Goal: Complete application form

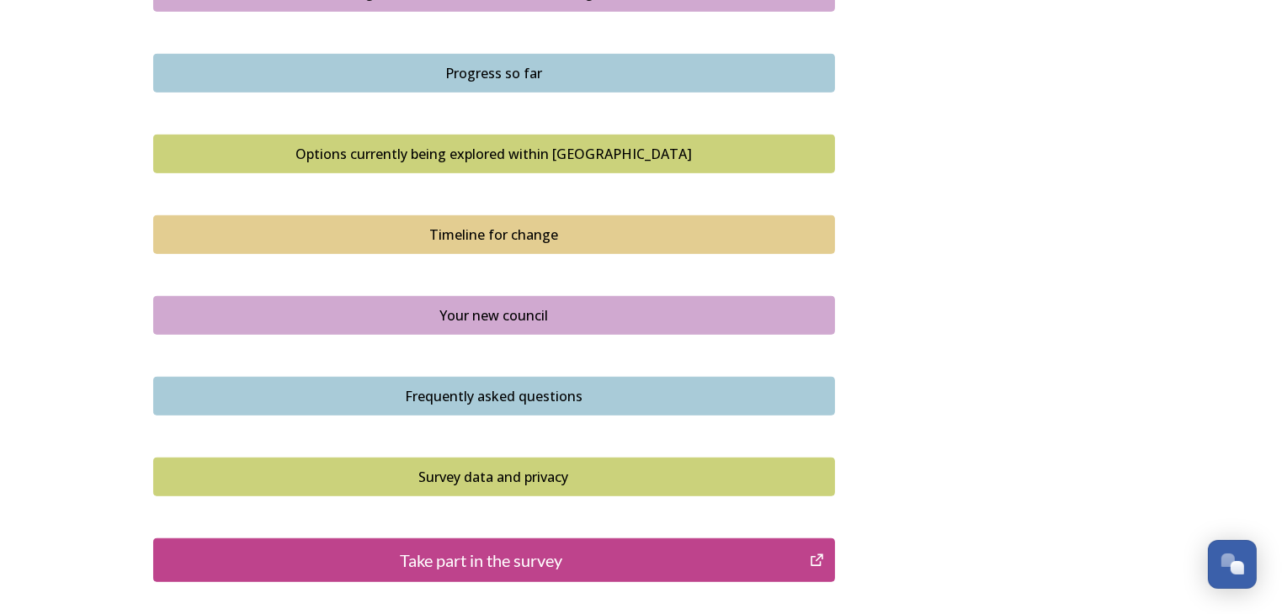
scroll to position [1066, 0]
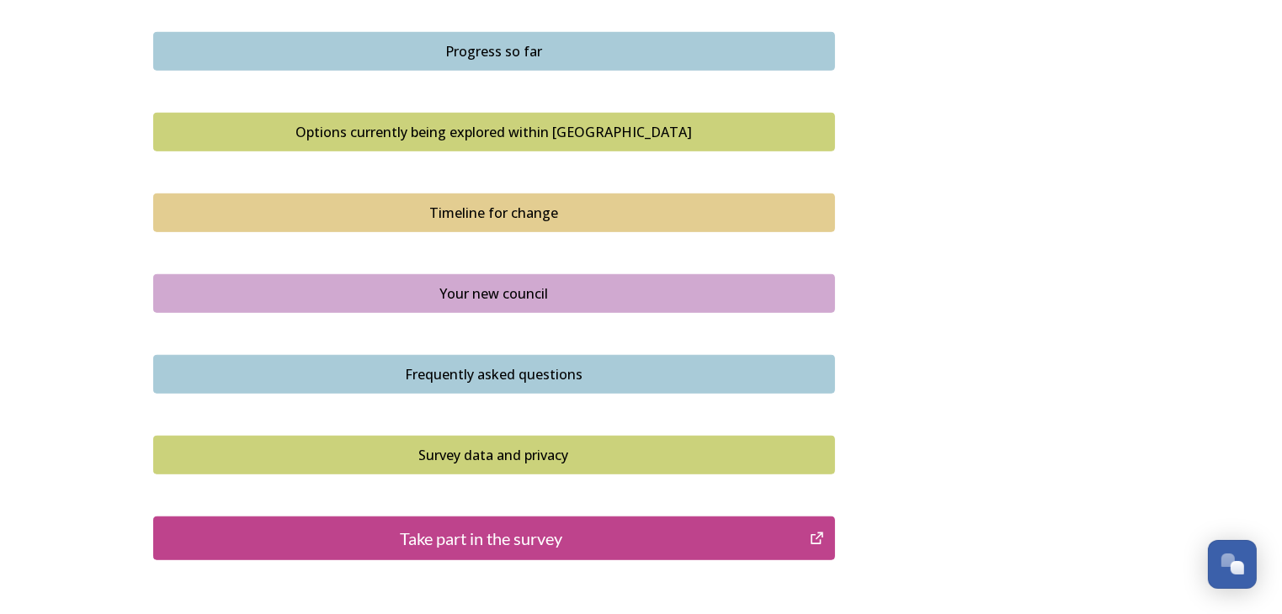
click at [814, 534] on icon "Take part in the survey" at bounding box center [817, 538] width 16 height 17
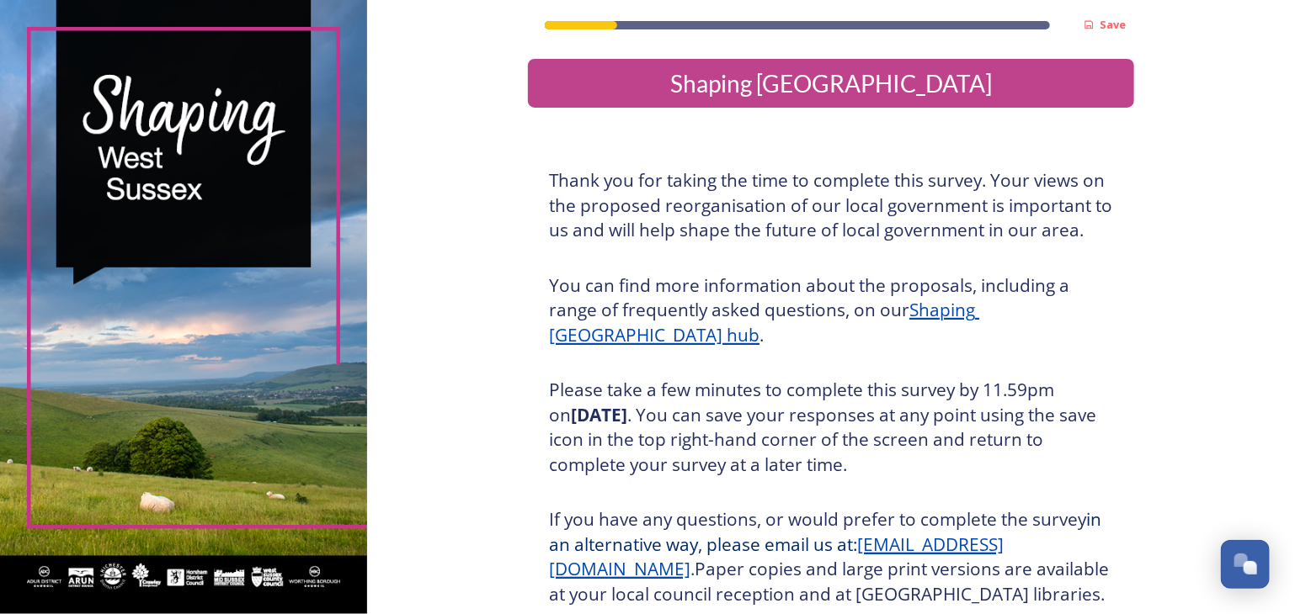
click at [408, 505] on div "Save Shaping [GEOGRAPHIC_DATA] Thank you for taking the time to complete this s…" at bounding box center [831, 397] width 928 height 795
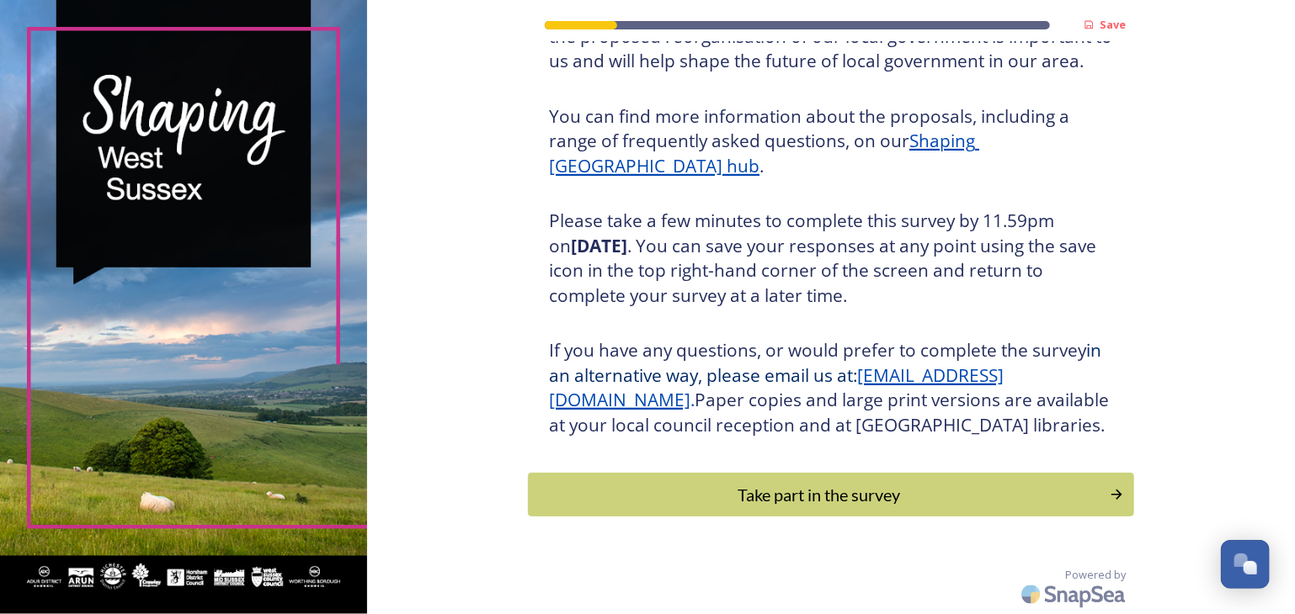
scroll to position [193, 0]
click at [943, 503] on div "Take part in the survey" at bounding box center [819, 494] width 569 height 25
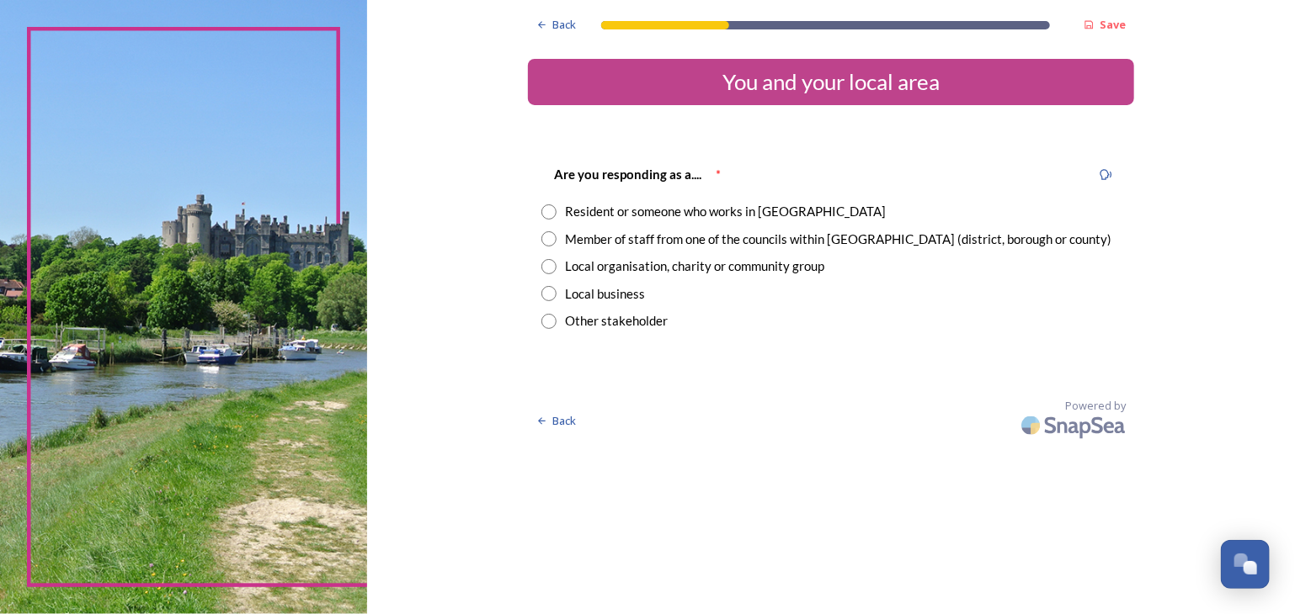
click at [546, 211] on input "radio" at bounding box center [548, 212] width 15 height 15
radio input "true"
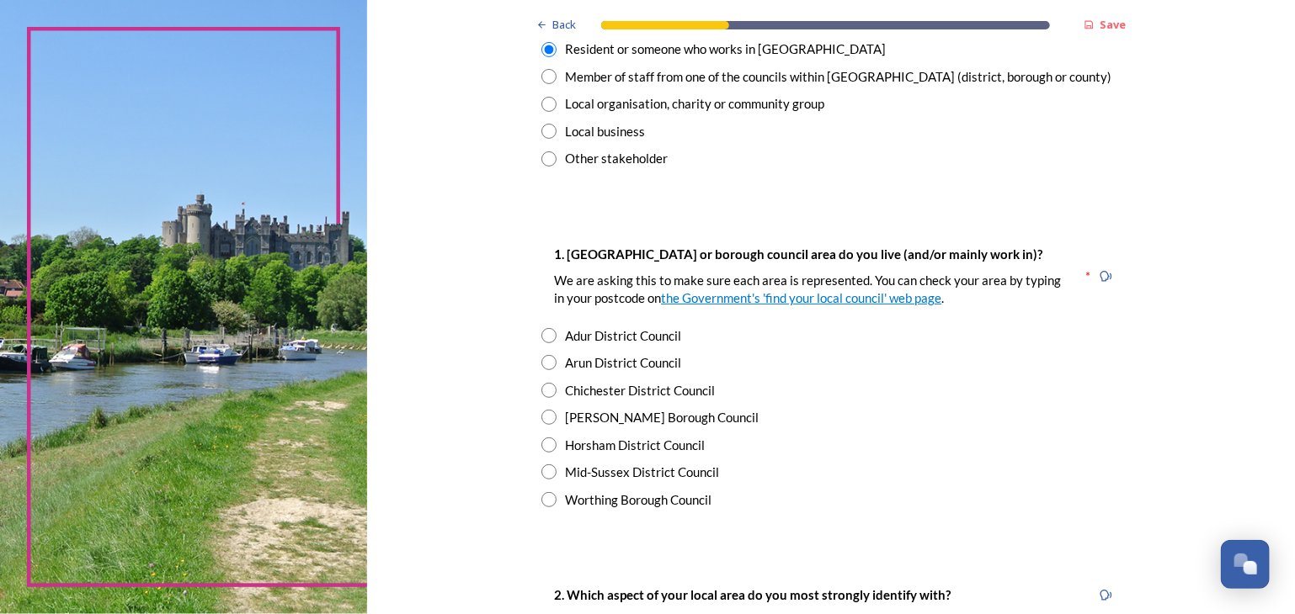
scroll to position [236, 0]
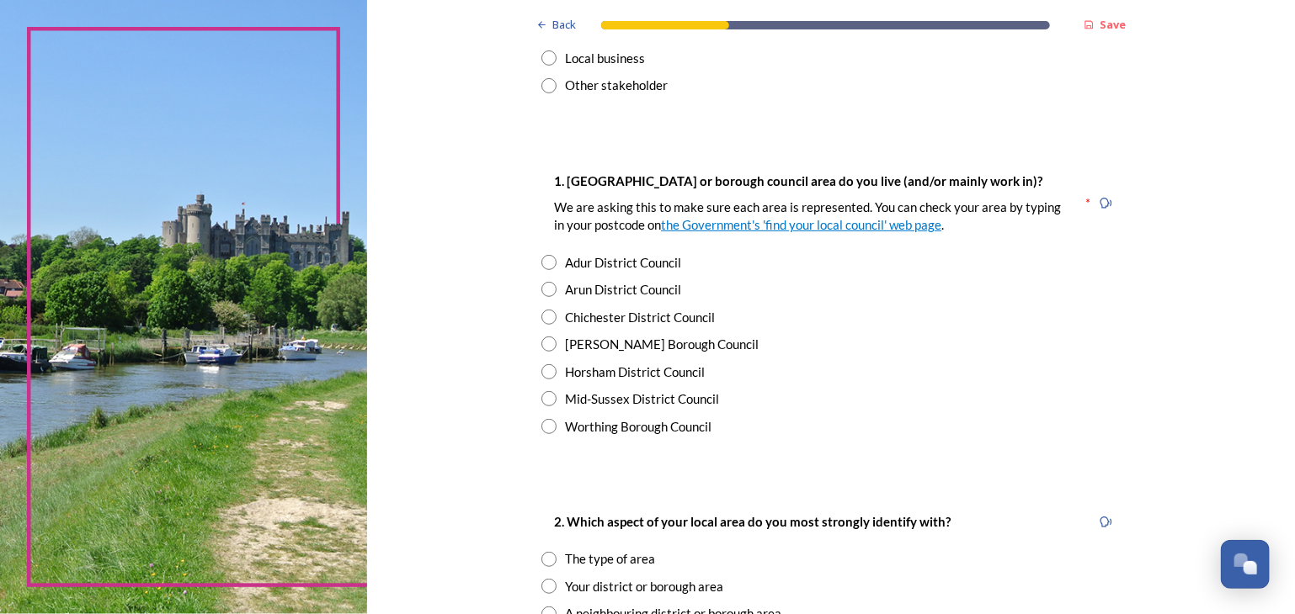
click at [544, 371] on input "radio" at bounding box center [548, 371] width 15 height 15
radio input "true"
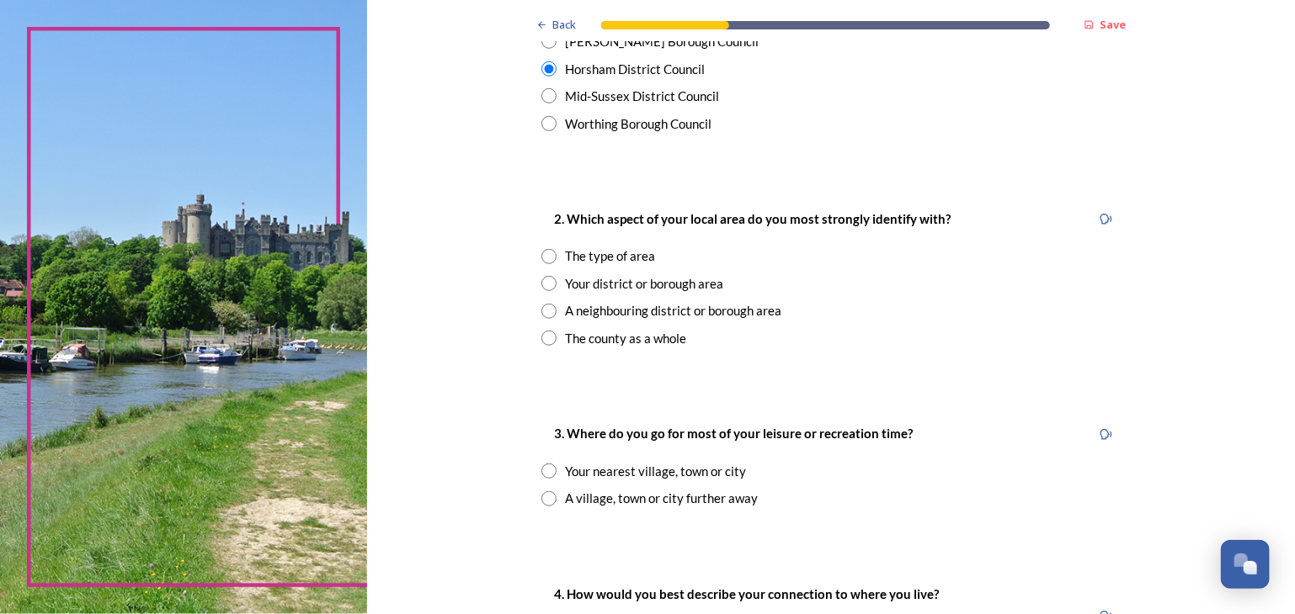
scroll to position [549, 0]
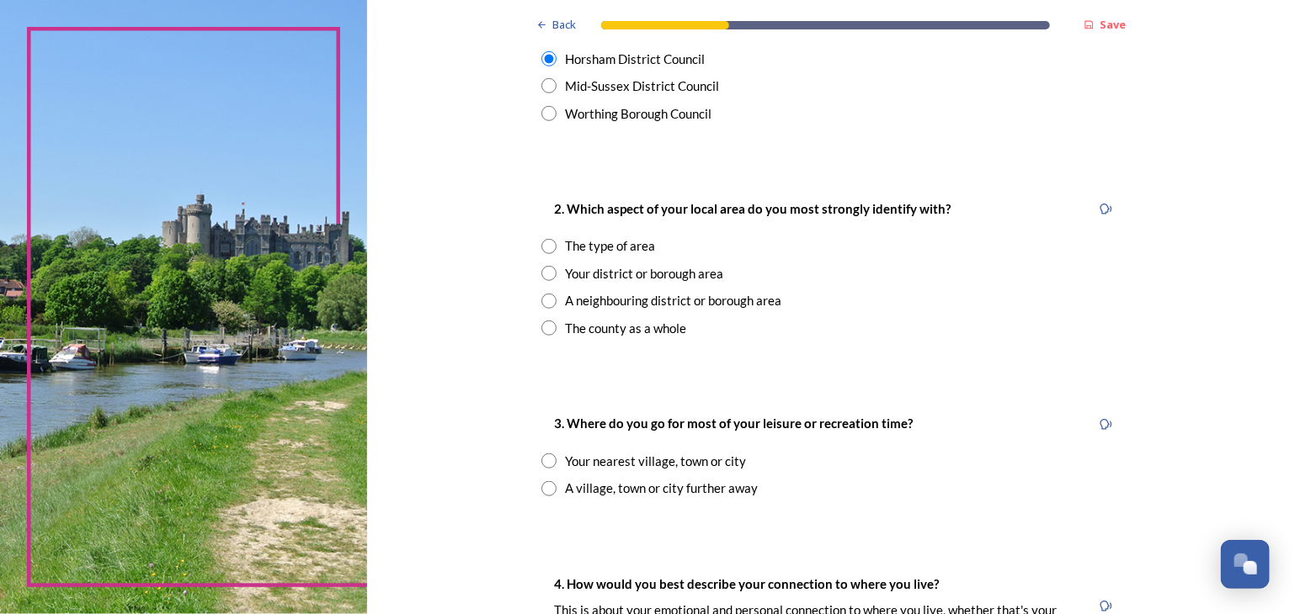
click at [542, 334] on input "radio" at bounding box center [548, 328] width 15 height 15
radio input "true"
click at [575, 482] on div "A village, town or city further away" at bounding box center [661, 488] width 193 height 19
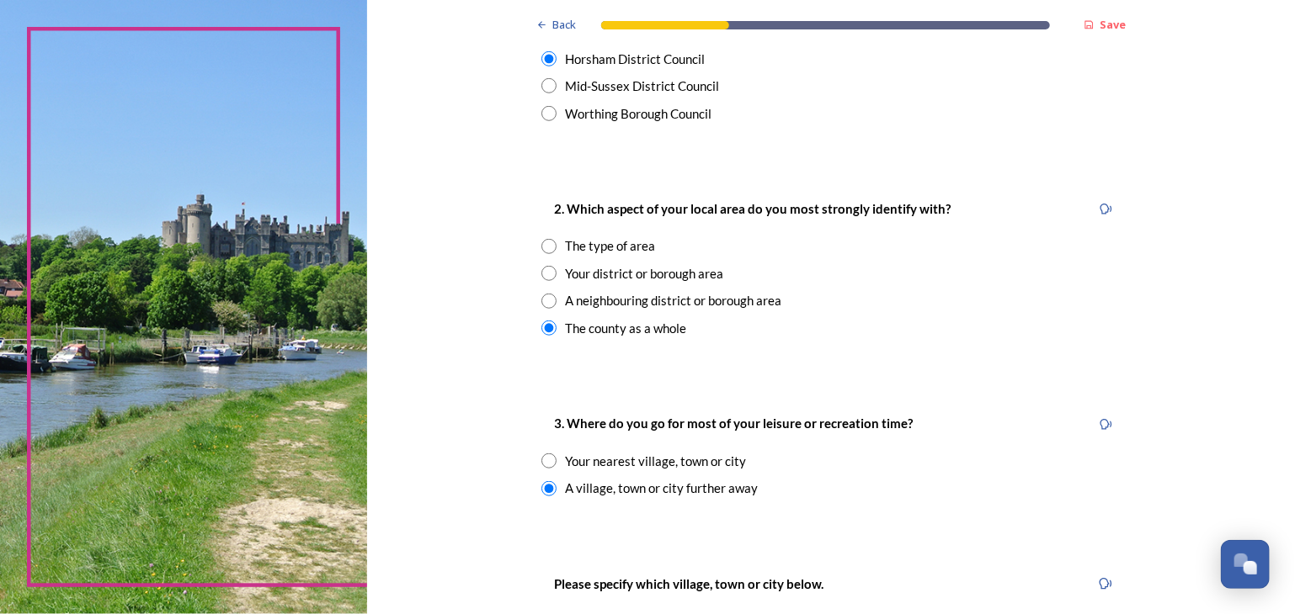
click at [541, 484] on input "radio" at bounding box center [548, 488] width 15 height 15
radio input "false"
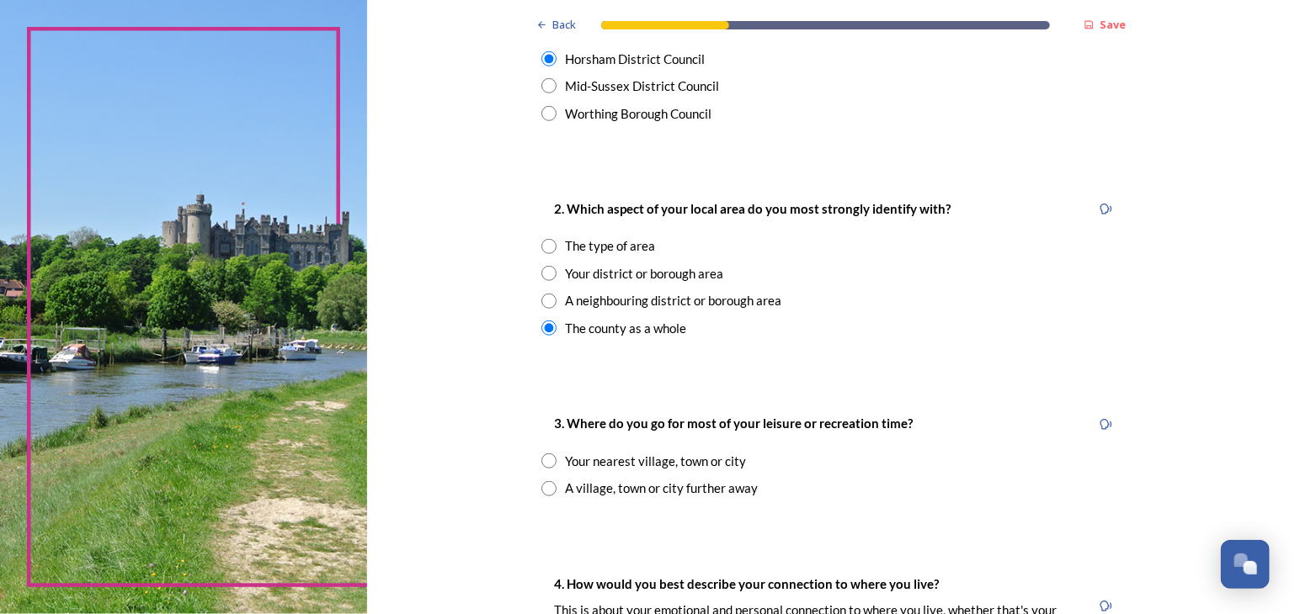
click at [425, 525] on div "Back Save You and your local area Are you responding as a.... * Resident or som…" at bounding box center [831, 442] width 928 height 1982
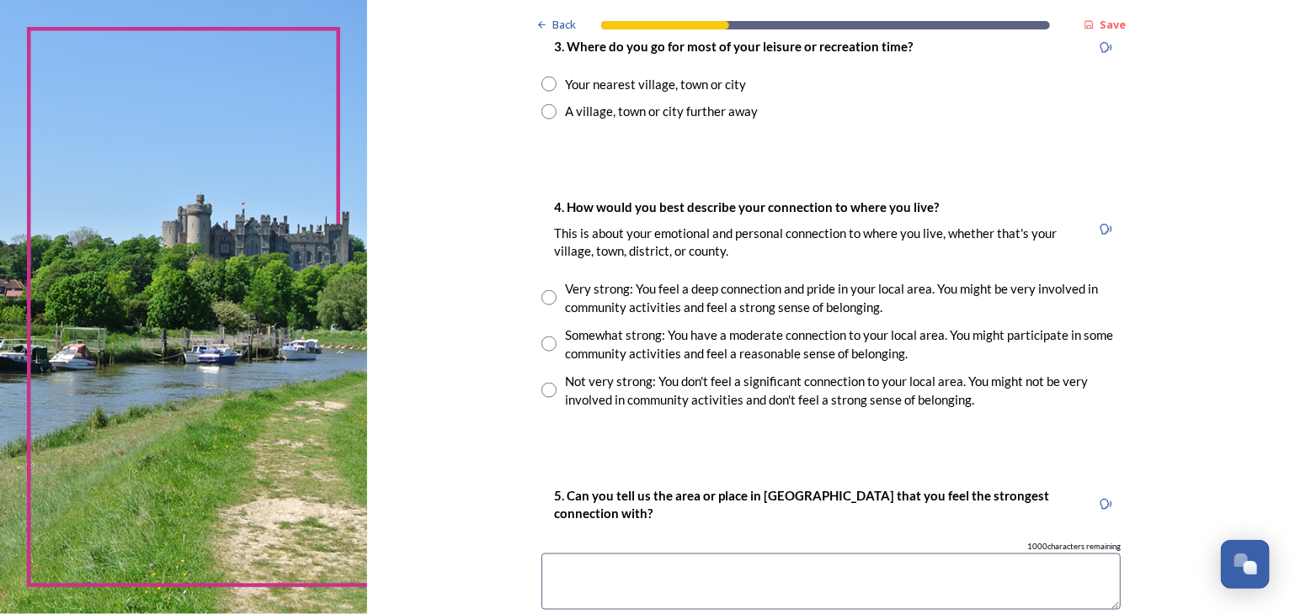
scroll to position [953, 0]
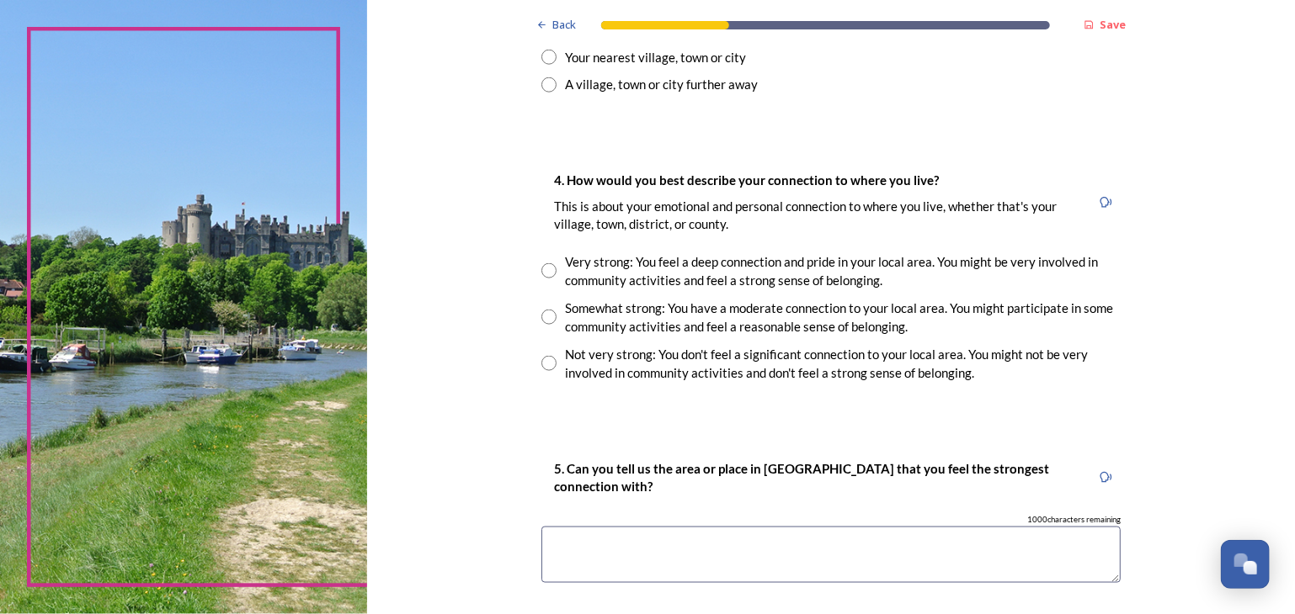
click at [542, 271] on input "radio" at bounding box center [548, 270] width 15 height 15
radio input "true"
click at [549, 546] on textarea at bounding box center [830, 555] width 579 height 56
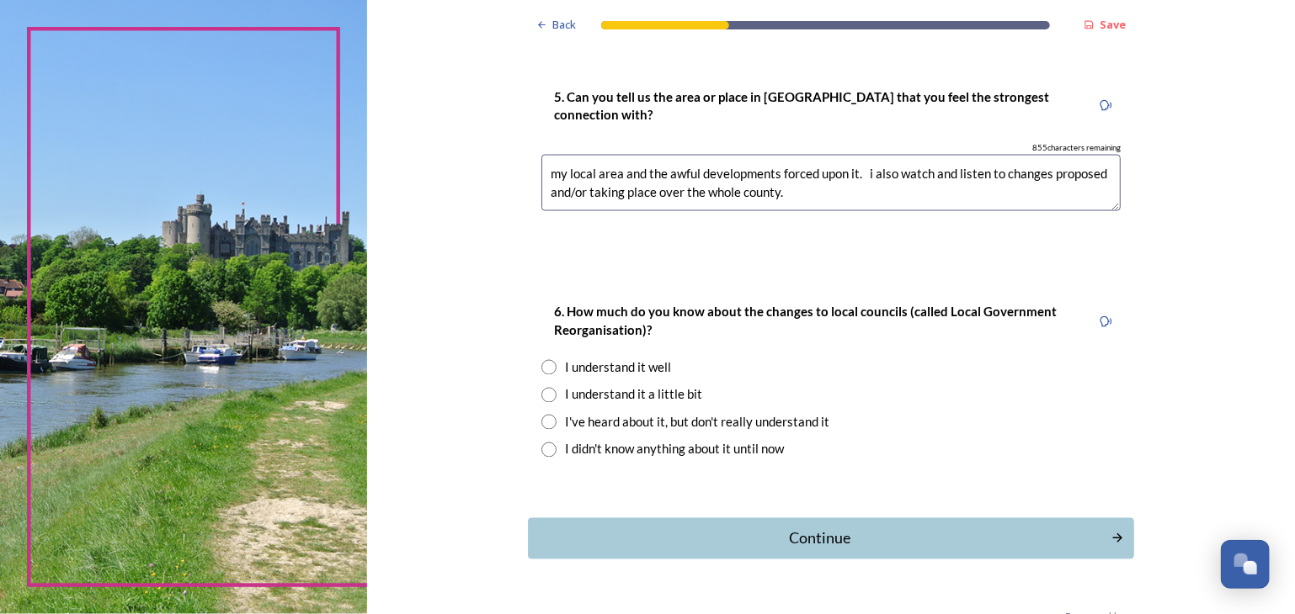
scroll to position [1357, 0]
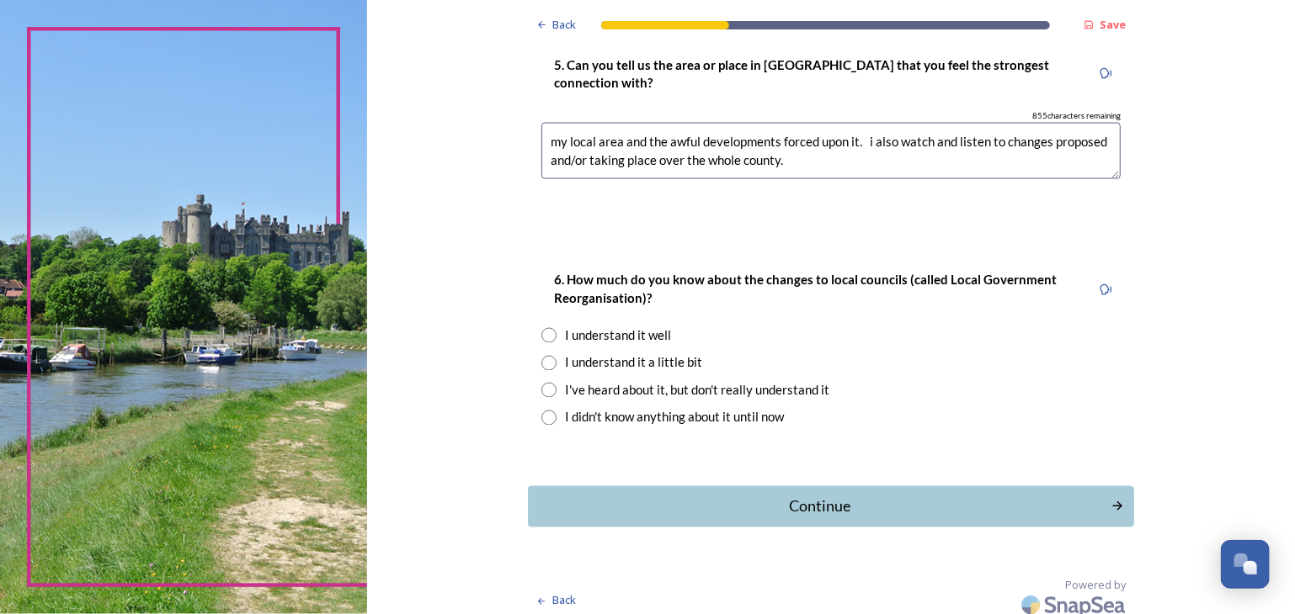
type textarea "my local area and the awful developments forced upon it. i also watch and liste…"
click at [541, 363] on input "radio" at bounding box center [548, 363] width 15 height 15
radio input "true"
click at [1115, 504] on icon "Continue" at bounding box center [1120, 507] width 10 height 9
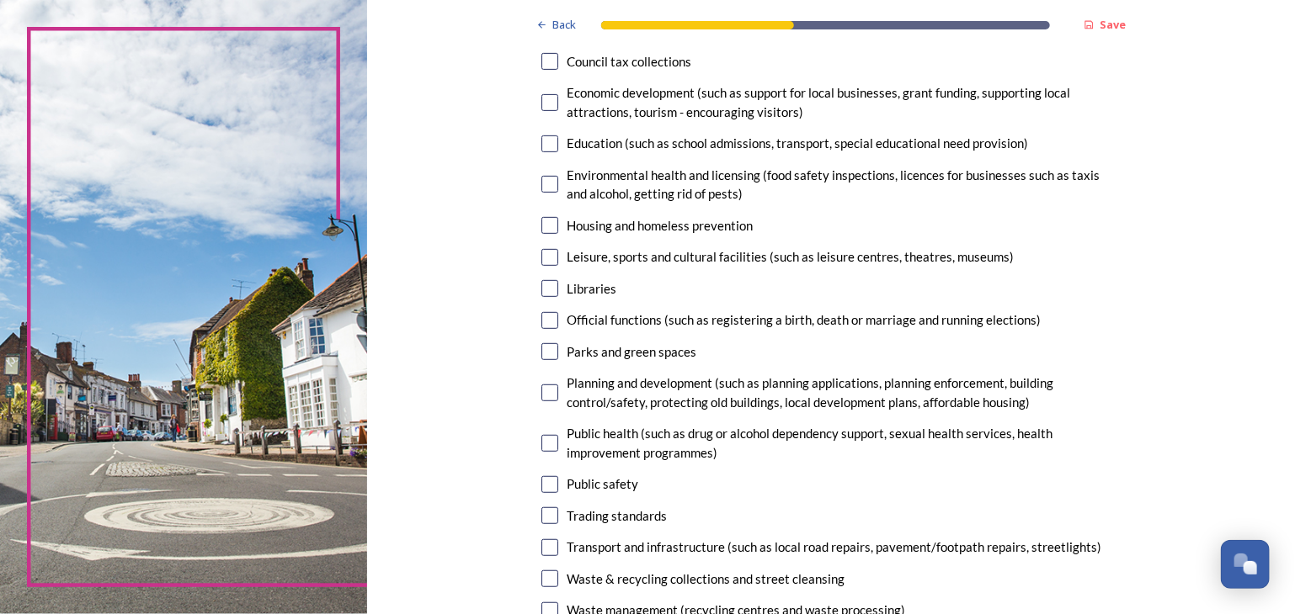
scroll to position [303, 0]
click at [547, 393] on input "checkbox" at bounding box center [549, 392] width 17 height 17
checkbox input "true"
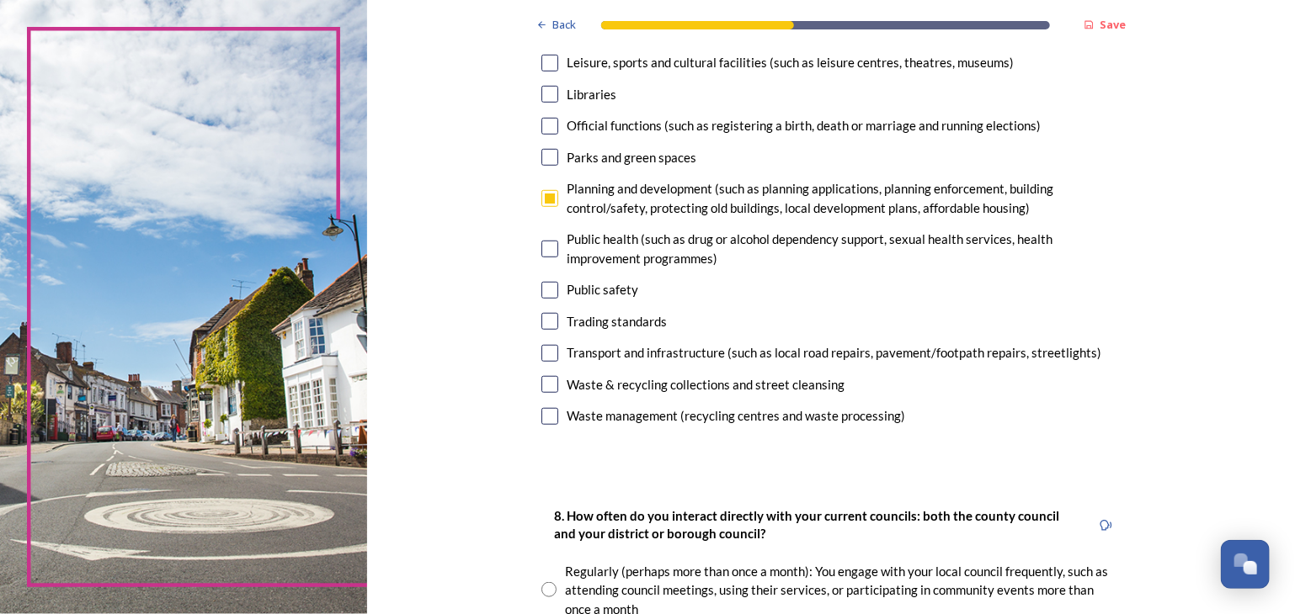
scroll to position [494, 0]
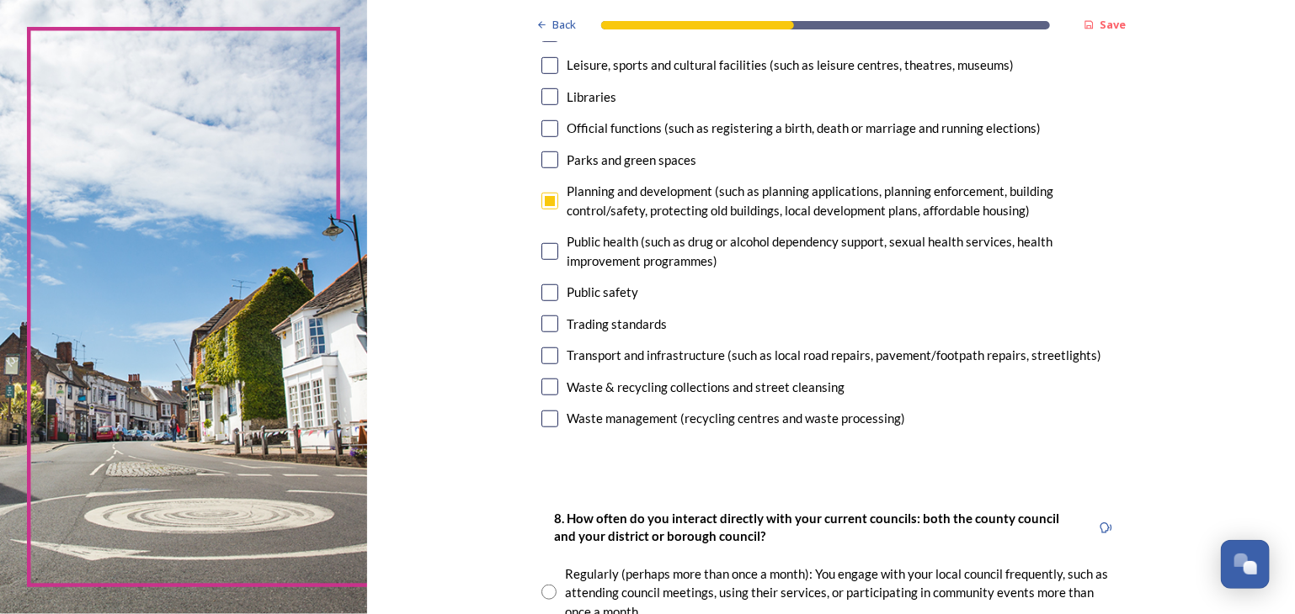
click at [545, 161] on input "checkbox" at bounding box center [549, 160] width 17 height 17
checkbox input "true"
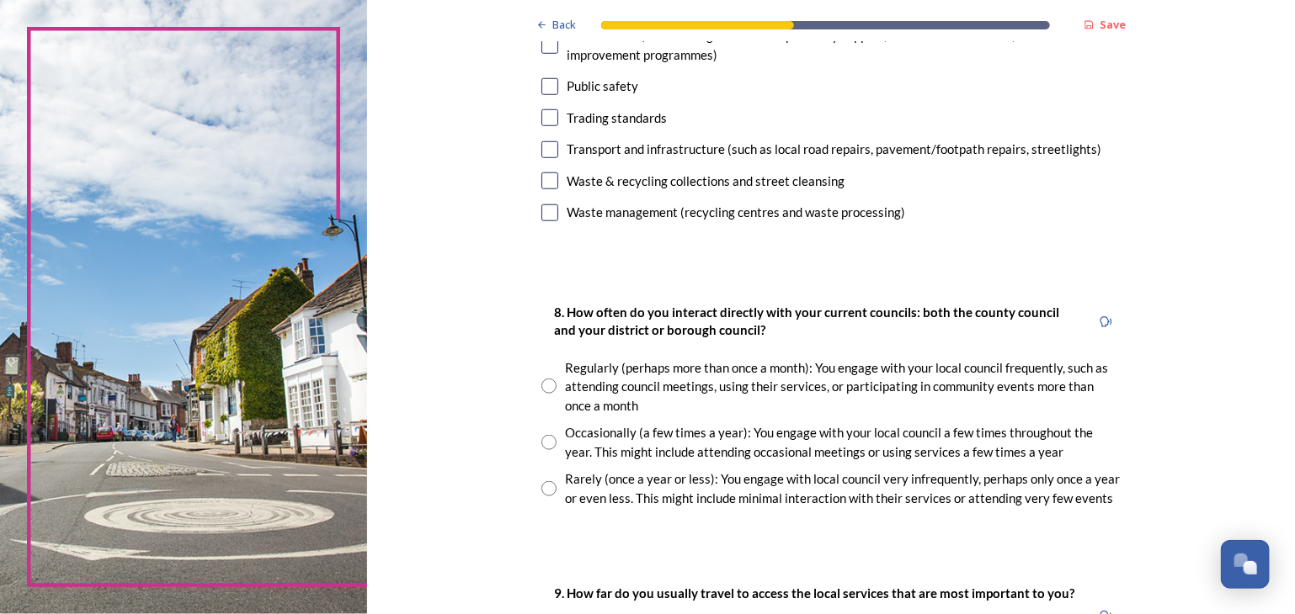
scroll to position [737, 0]
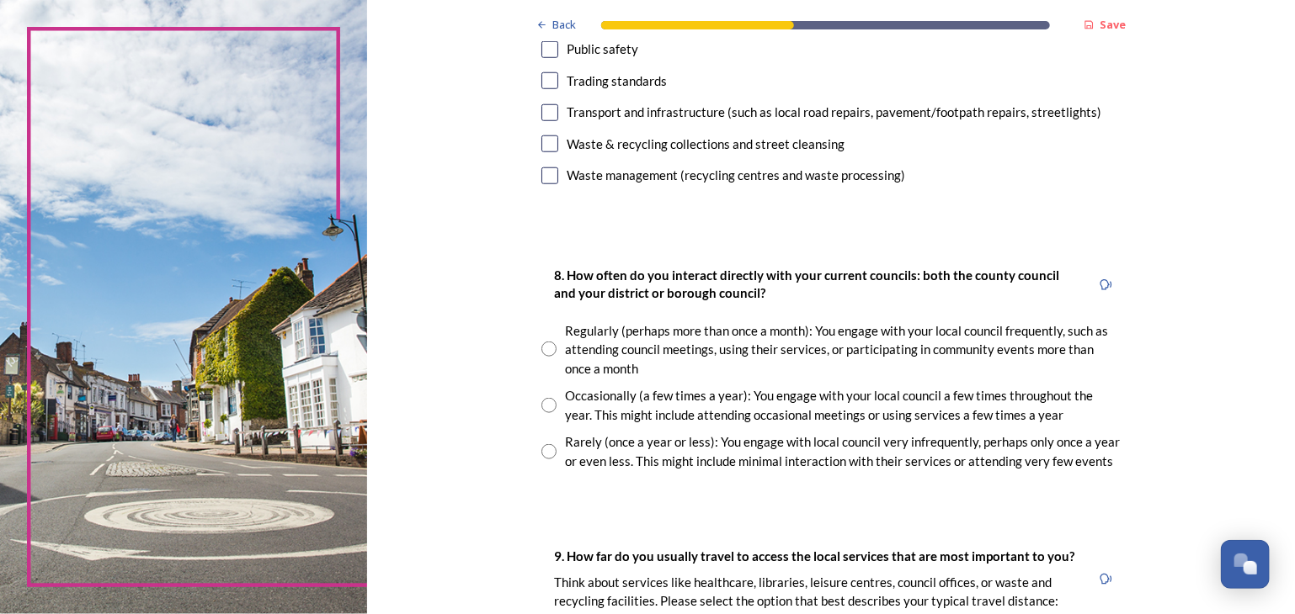
click at [542, 408] on input "radio" at bounding box center [548, 405] width 15 height 15
radio input "true"
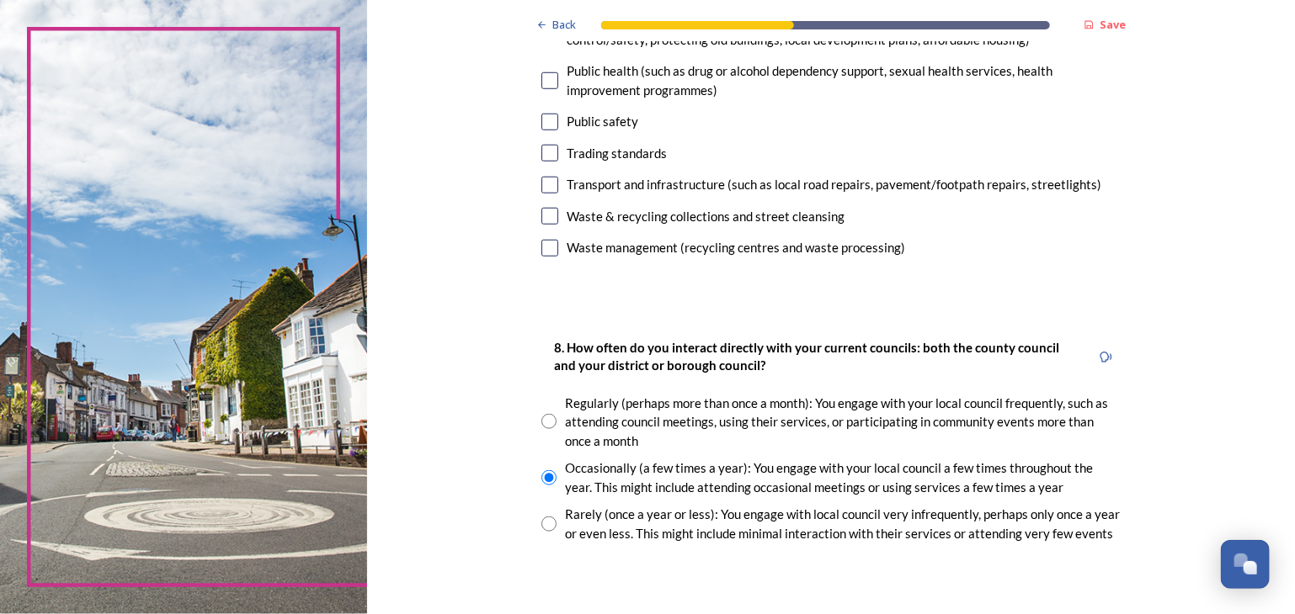
scroll to position [660, 0]
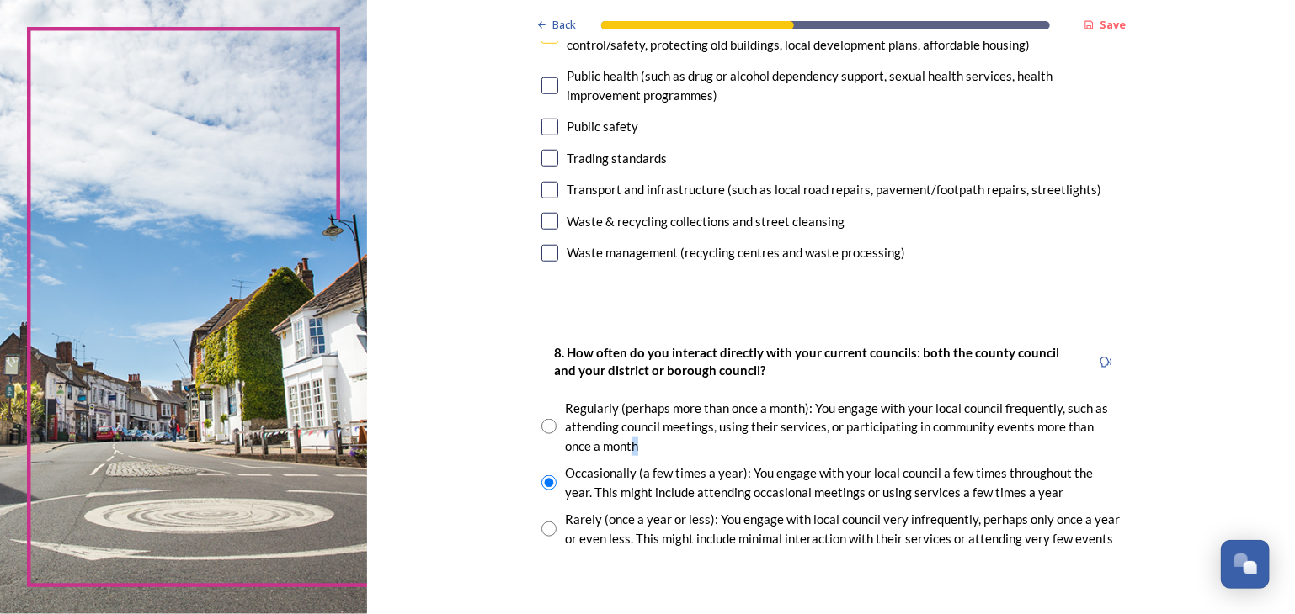
drag, startPoint x: 596, startPoint y: 452, endPoint x: 654, endPoint y: 448, distance: 58.2
click at [654, 448] on div "Regularly (perhaps more than once a month): You engage with your local council …" at bounding box center [843, 427] width 556 height 57
radio input "true"
click at [545, 188] on input "checkbox" at bounding box center [549, 190] width 17 height 17
checkbox input "true"
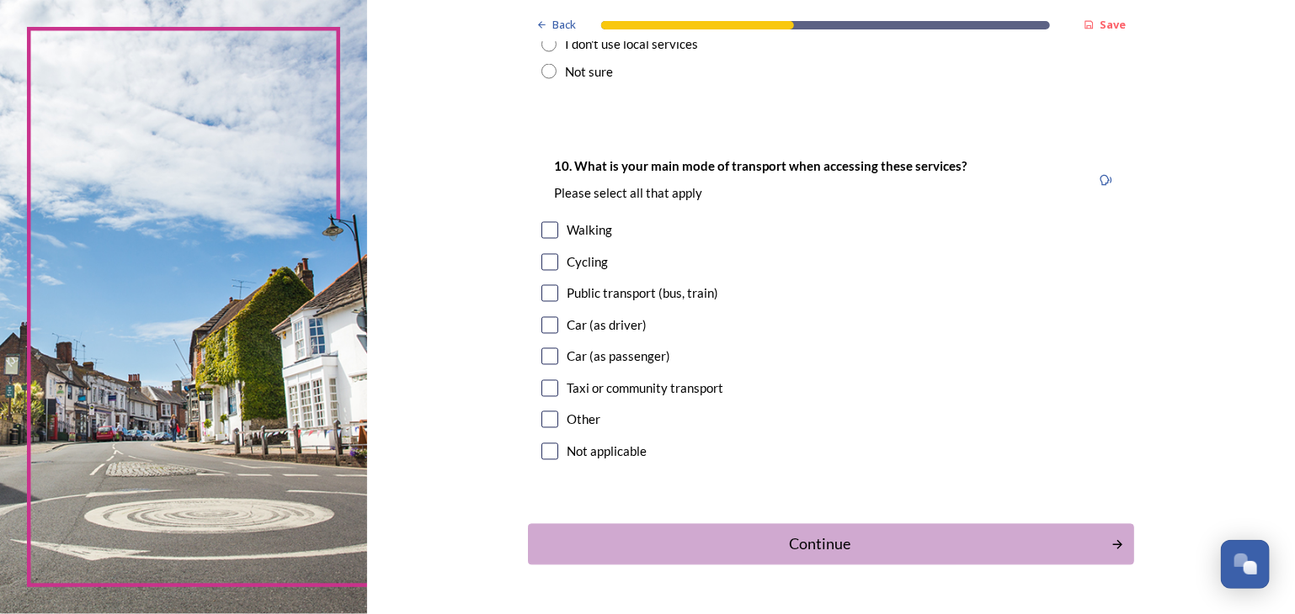
scroll to position [1476, 0]
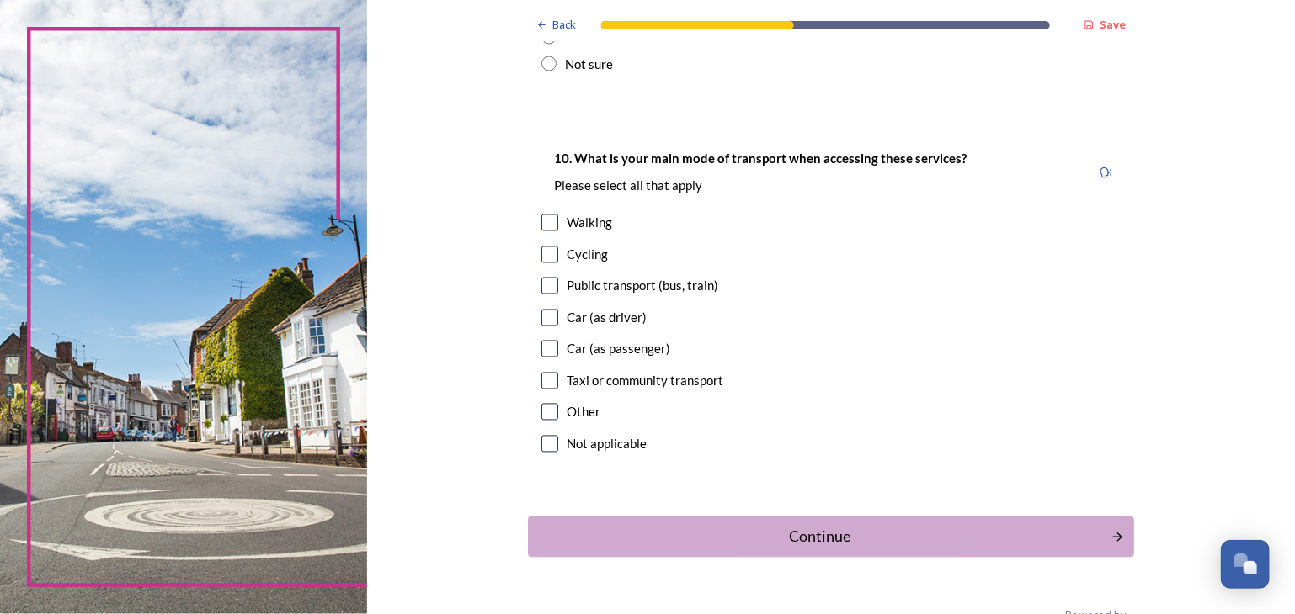
click at [548, 445] on input "checkbox" at bounding box center [549, 444] width 17 height 17
checkbox input "true"
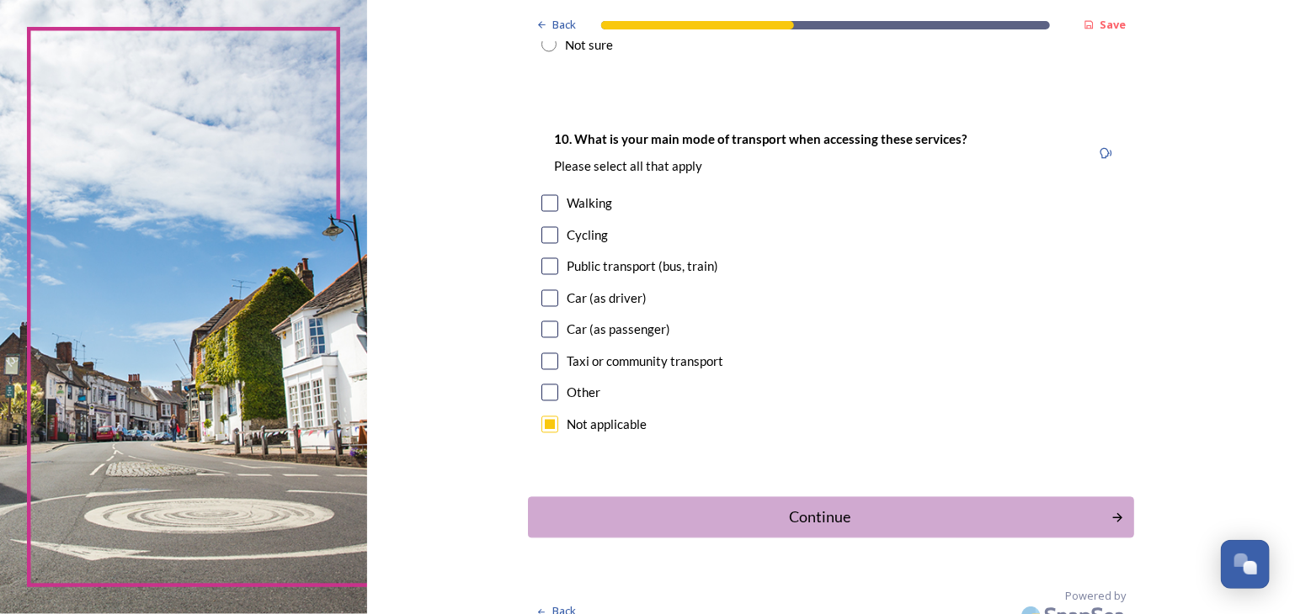
scroll to position [1492, 0]
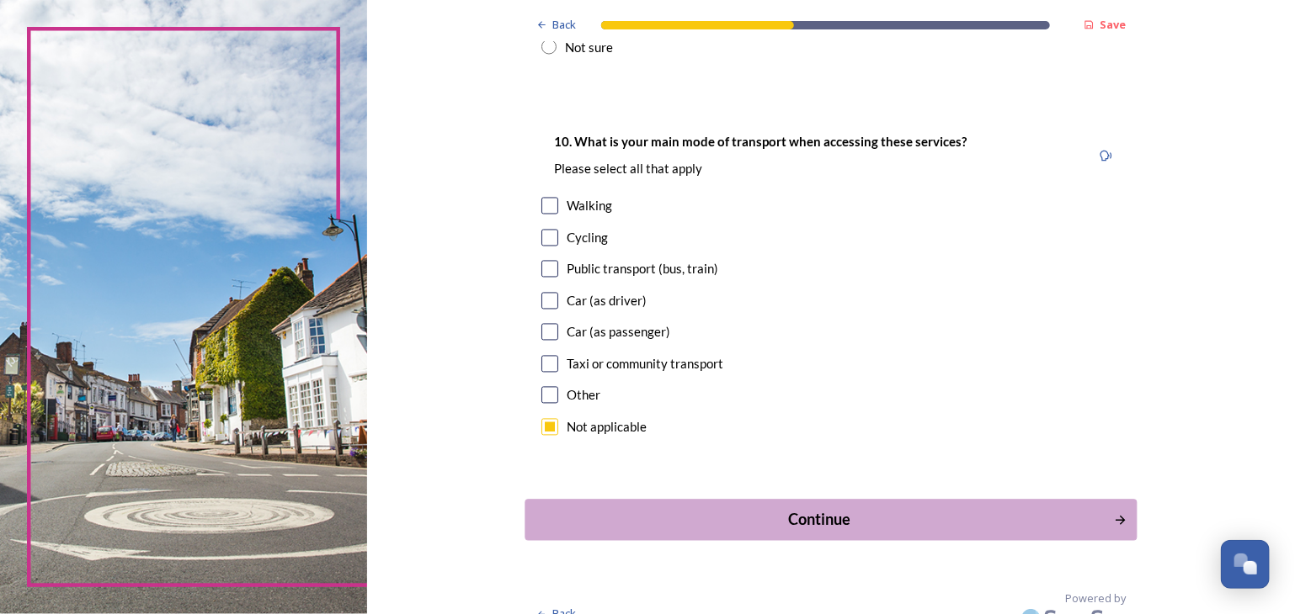
click at [919, 517] on div "Continue" at bounding box center [820, 520] width 570 height 23
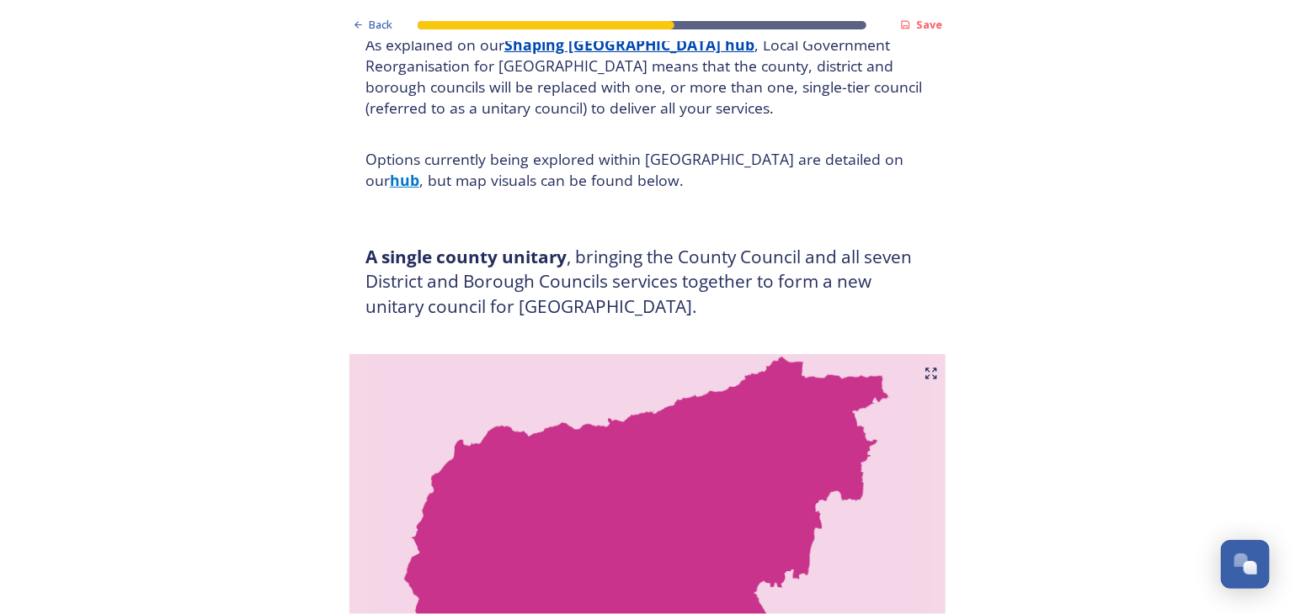
scroll to position [109, 0]
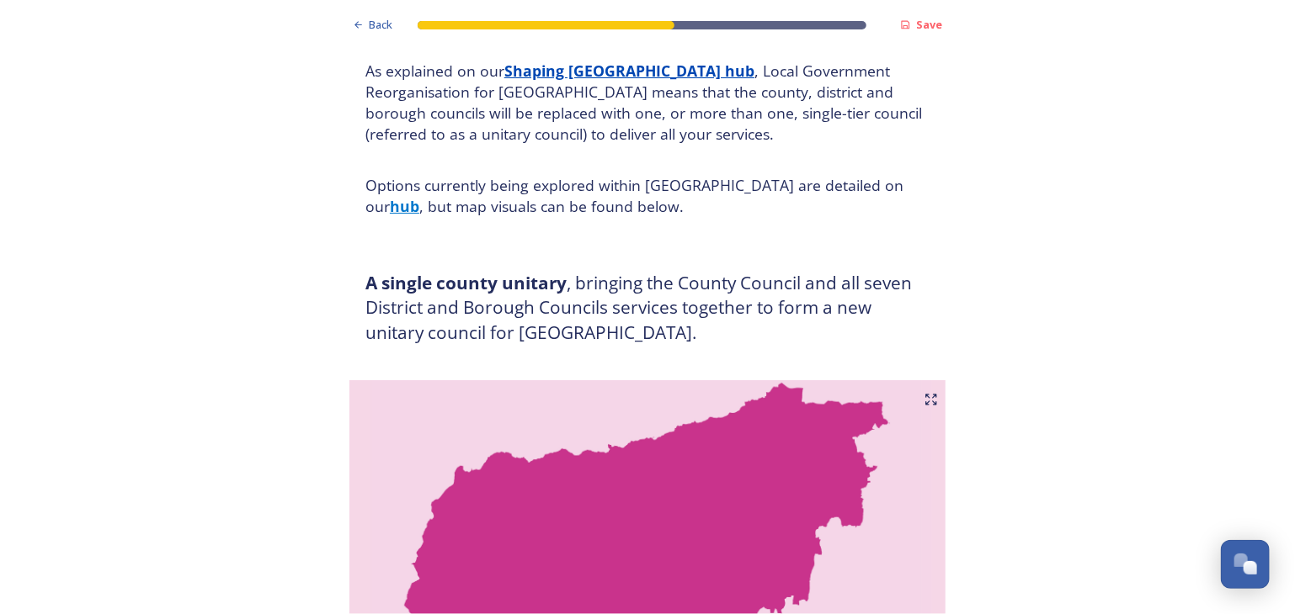
scroll to position [107, 0]
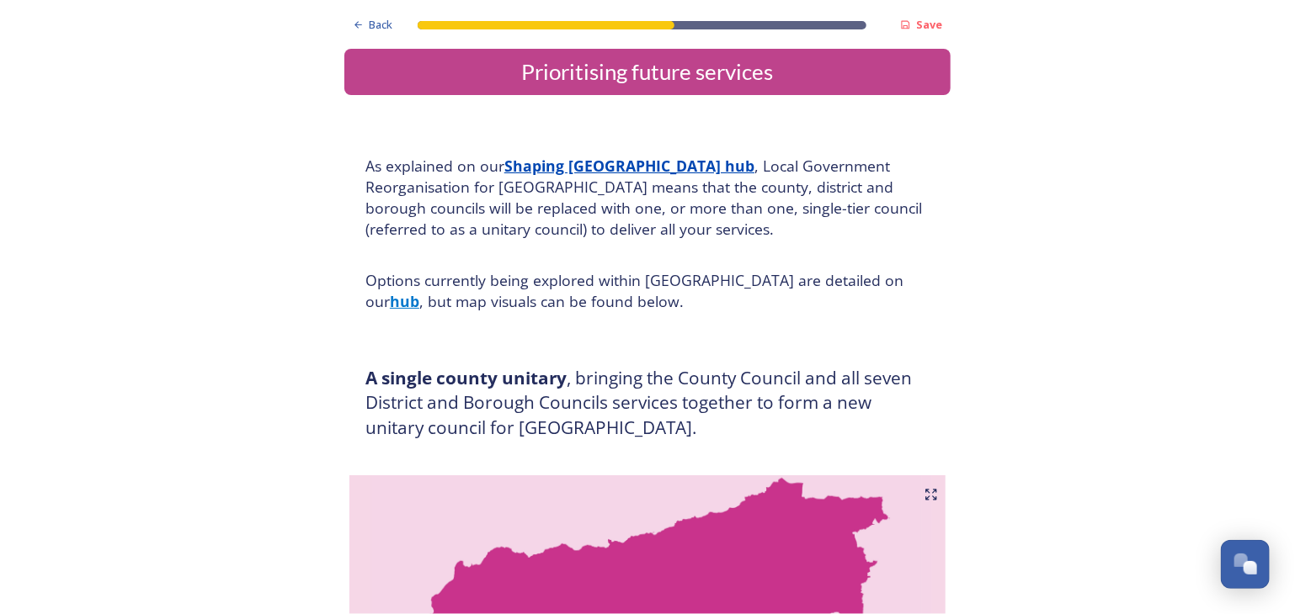
scroll to position [0, 0]
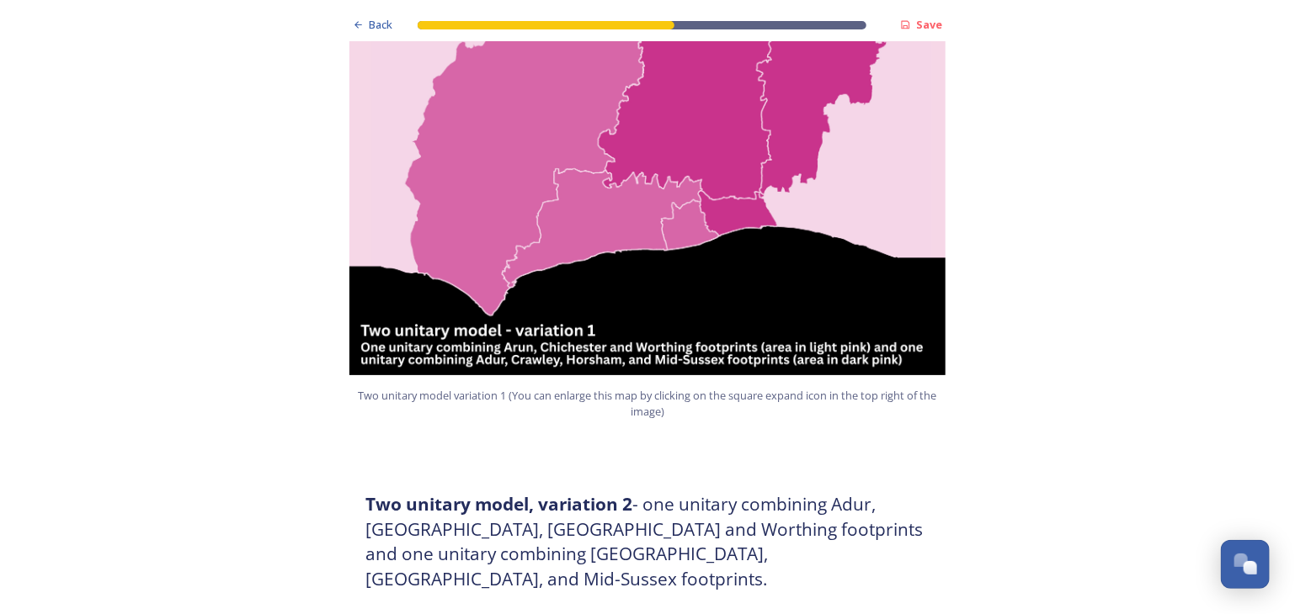
scroll to position [1212, 0]
